Goal: Share content

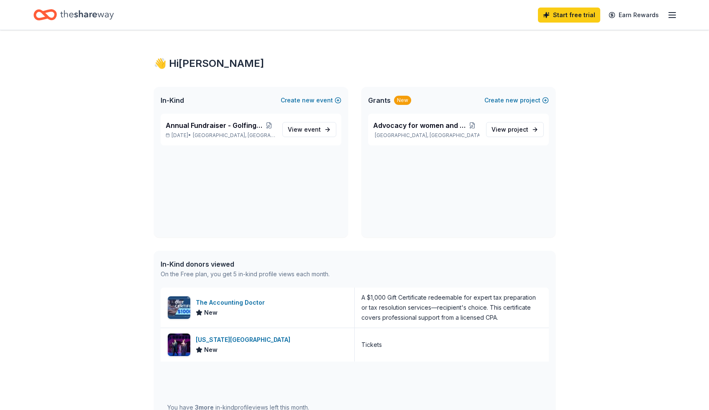
click at [672, 15] on icon "button" at bounding box center [672, 15] width 10 height 10
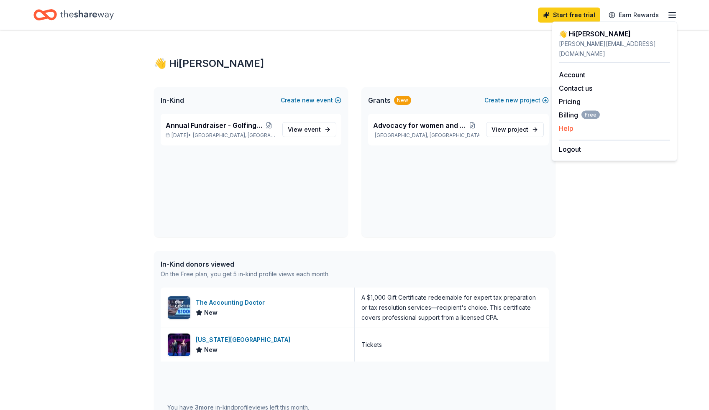
click at [561, 123] on button "Help" at bounding box center [566, 128] width 15 height 10
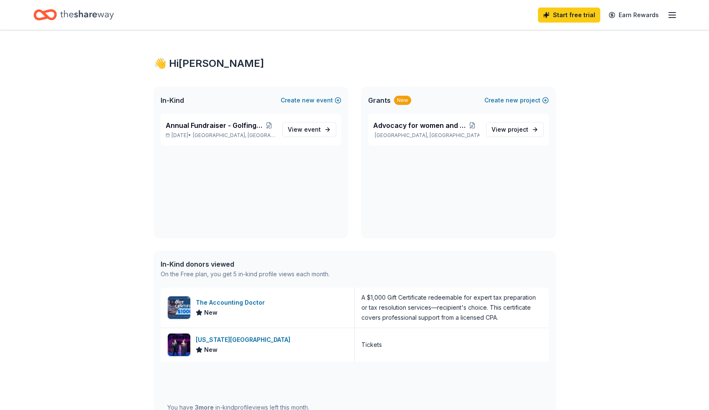
click at [672, 15] on line "button" at bounding box center [672, 15] width 7 height 0
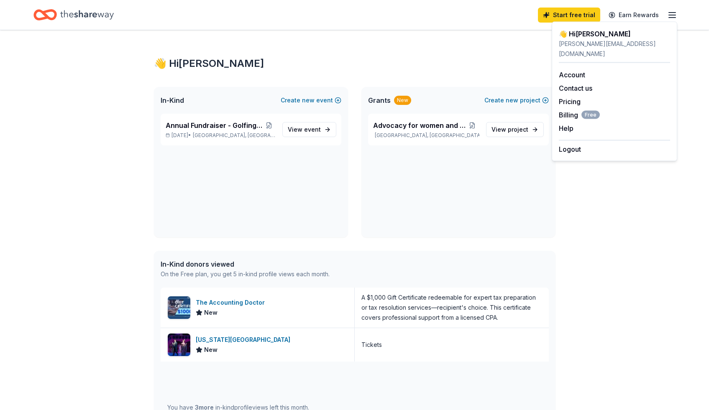
click at [589, 275] on div "👋 Hi [PERSON_NAME] In-Kind Create new event Annual Fundraiser - Golfing Fore Go…" at bounding box center [354, 369] width 709 height 679
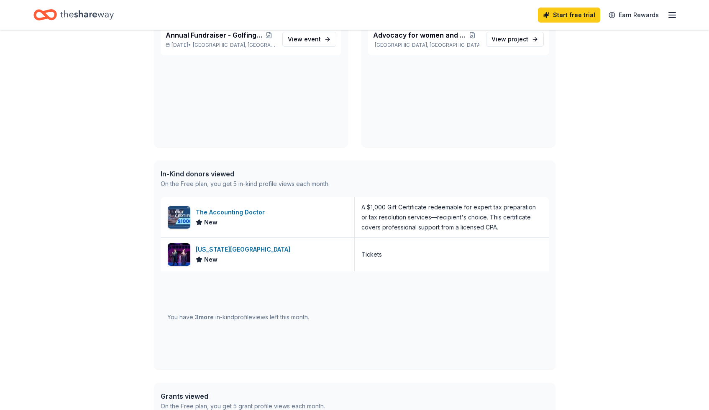
scroll to position [91, 0]
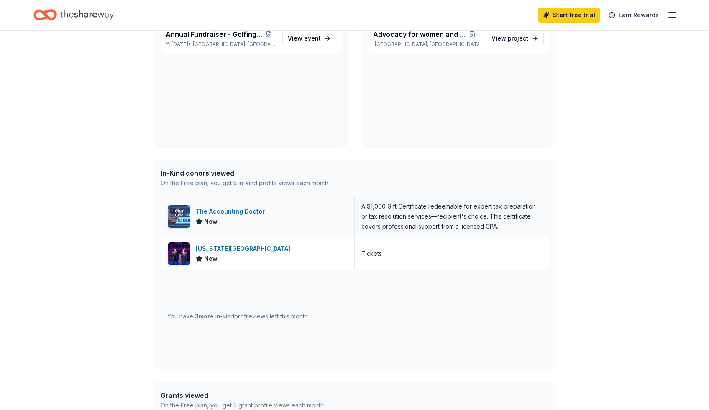
click at [397, 213] on div "A $1,000 Gift Certificate redeemable for expert tax preparation or tax resoluti…" at bounding box center [451, 217] width 181 height 30
click at [248, 210] on div "The Accounting Doctor" at bounding box center [232, 212] width 72 height 10
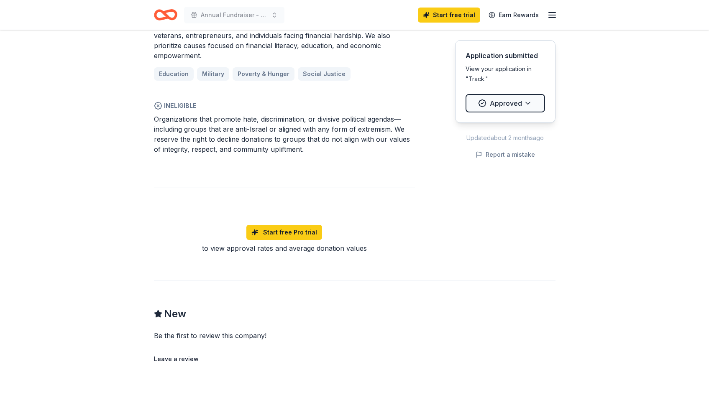
scroll to position [566, 0]
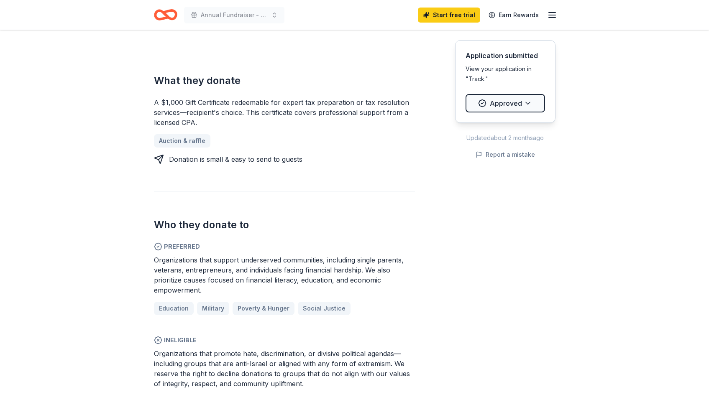
scroll to position [317, 0]
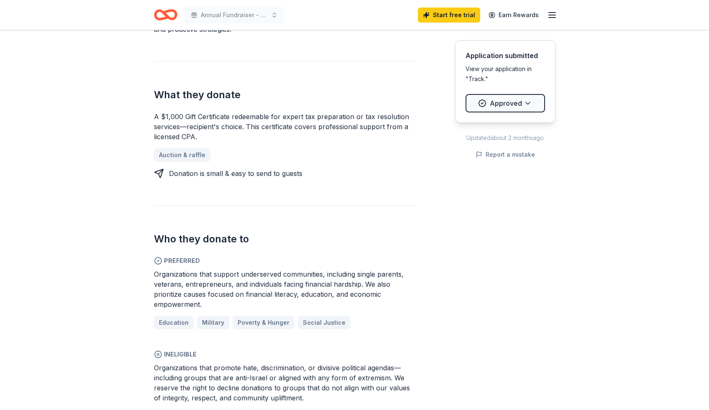
click at [296, 169] on div "Donation is small & easy to send to guests" at bounding box center [235, 174] width 133 height 10
click at [300, 125] on div "A $1,000 Gift Certificate redeemable for expert tax preparation or tax resoluti…" at bounding box center [284, 127] width 261 height 30
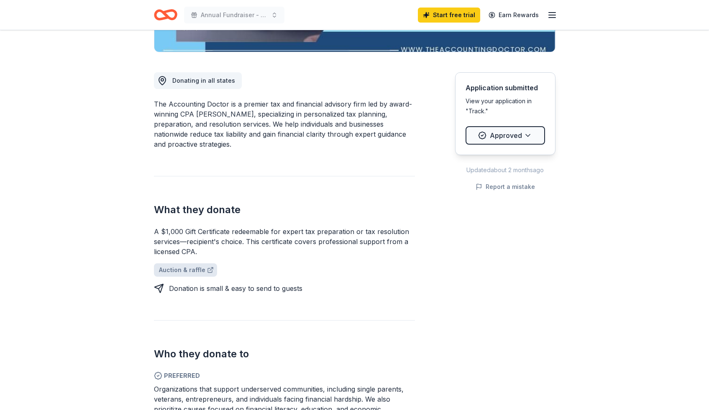
scroll to position [197, 0]
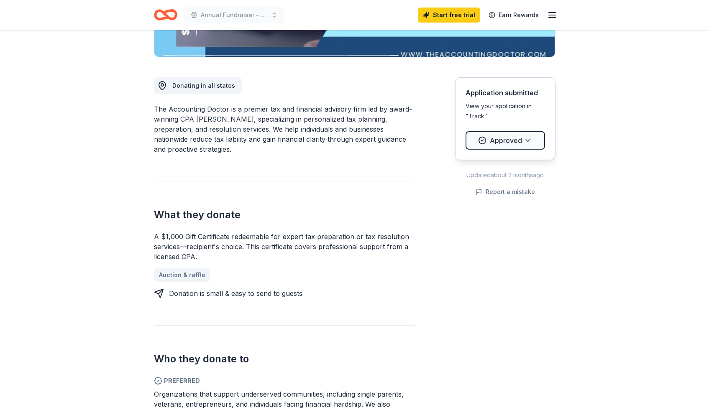
click at [223, 156] on div "Donating in all states The Accounting Doctor is a premier tax and financial adv…" at bounding box center [284, 339] width 261 height 565
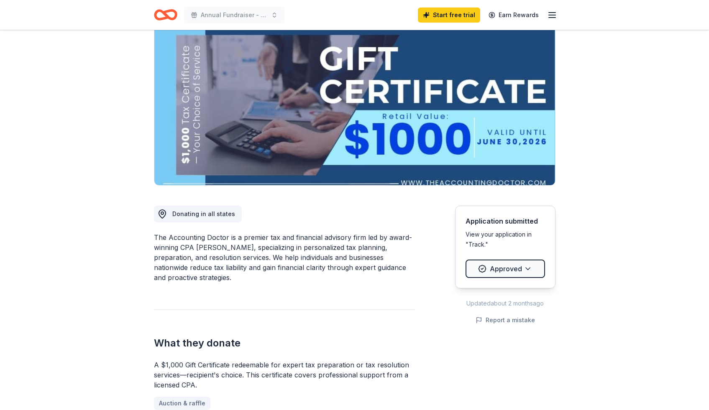
scroll to position [0, 0]
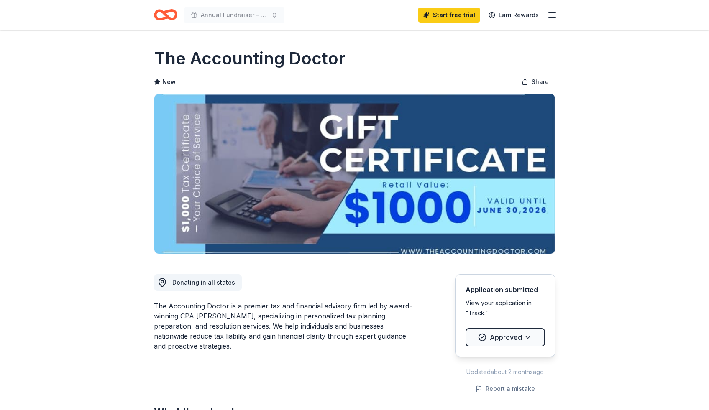
click at [304, 186] on img at bounding box center [354, 174] width 401 height 160
click at [304, 185] on img at bounding box center [354, 174] width 401 height 160
click at [439, 172] on img at bounding box center [354, 174] width 401 height 160
click at [531, 82] on button "Share" at bounding box center [535, 82] width 41 height 17
